Goal: Task Accomplishment & Management: Manage account settings

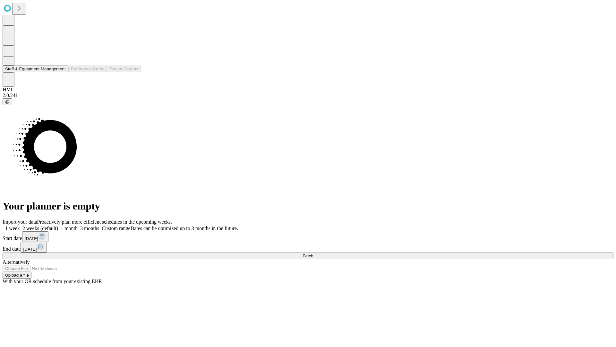
click at [60, 72] on button "Staff & Equipment Management" at bounding box center [36, 68] width 66 height 7
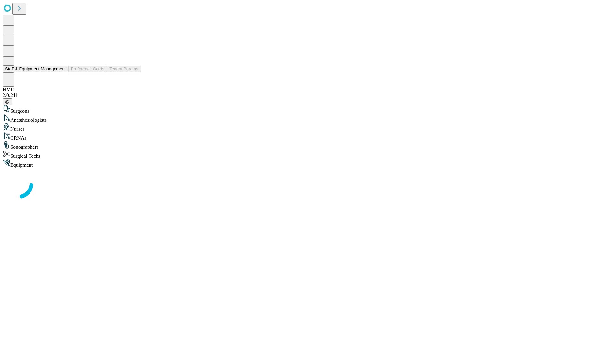
click at [61, 72] on button "Staff & Equipment Management" at bounding box center [36, 68] width 66 height 7
